Goal: Task Accomplishment & Management: Manage account settings

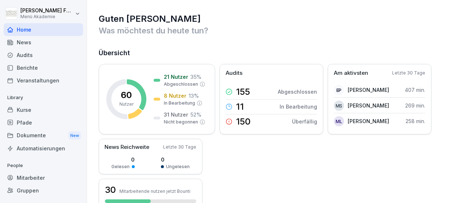
click at [32, 178] on div "Mitarbeiter" at bounding box center [43, 178] width 79 height 13
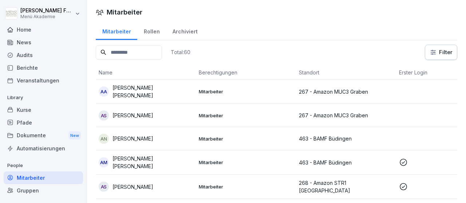
click at [445, 49] on html "[PERSON_NAME] Menü Akademie Home News Audits Berichte Veranstaltungen Library K…" at bounding box center [233, 101] width 466 height 203
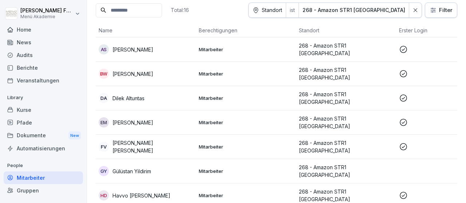
scroll to position [84, 0]
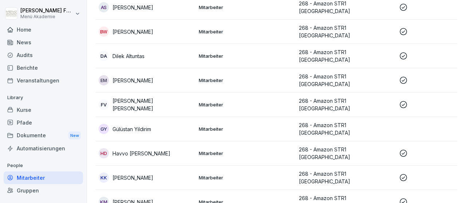
click at [331, 124] on p "268 - Amazon STR1 [GEOGRAPHIC_DATA]" at bounding box center [346, 129] width 94 height 15
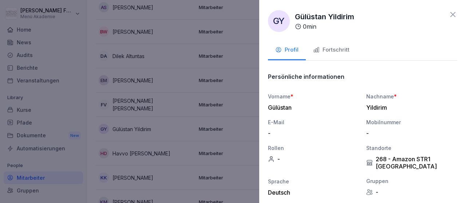
click at [329, 51] on div "Fortschritt" at bounding box center [331, 50] width 36 height 8
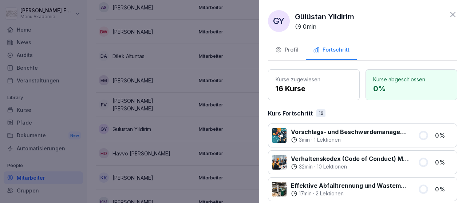
click at [291, 50] on div "Profil" at bounding box center [286, 50] width 23 height 8
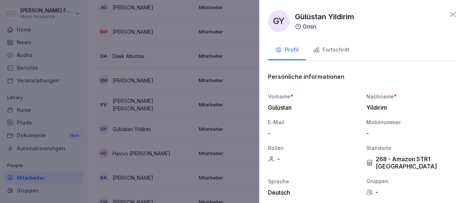
click at [454, 11] on icon at bounding box center [452, 14] width 9 height 9
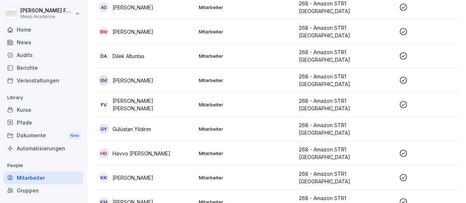
click at [134, 126] on p "Gülüstan Yildirim" at bounding box center [131, 130] width 39 height 8
